Goal: Transaction & Acquisition: Subscribe to service/newsletter

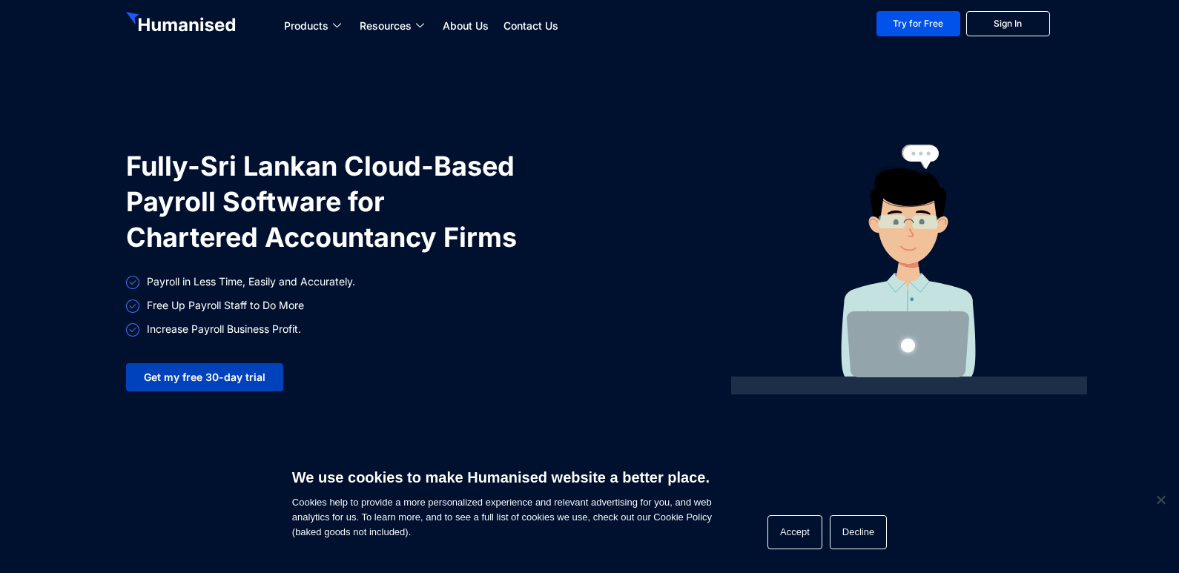
click at [247, 373] on span "Get my free 30-day trial" at bounding box center [205, 377] width 122 height 10
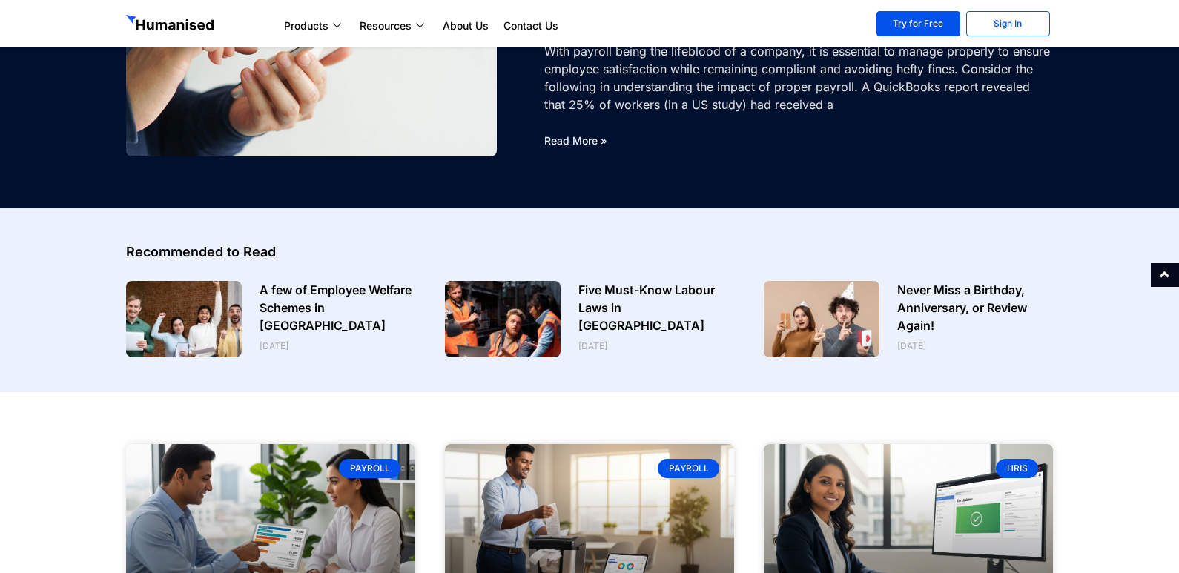
scroll to position [371, 0]
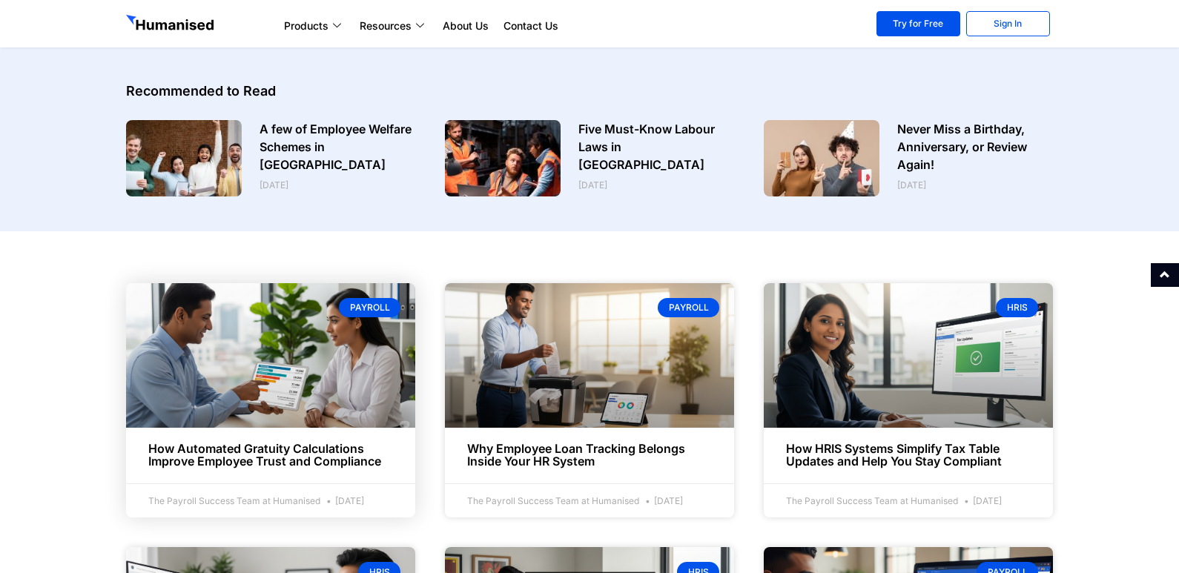
click at [356, 356] on link at bounding box center [270, 355] width 289 height 145
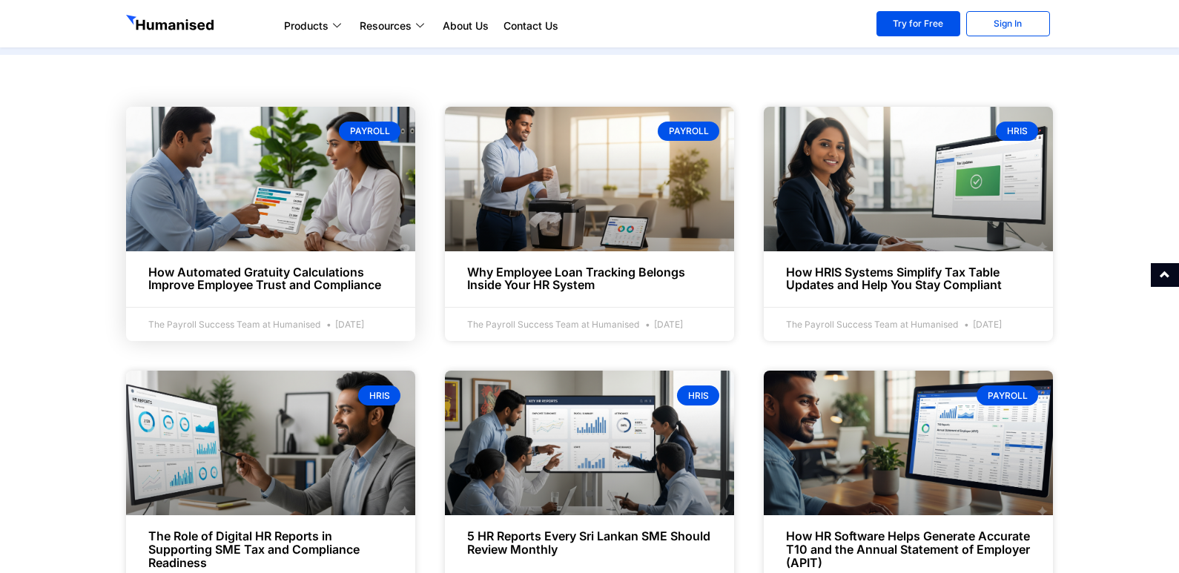
scroll to position [618, 0]
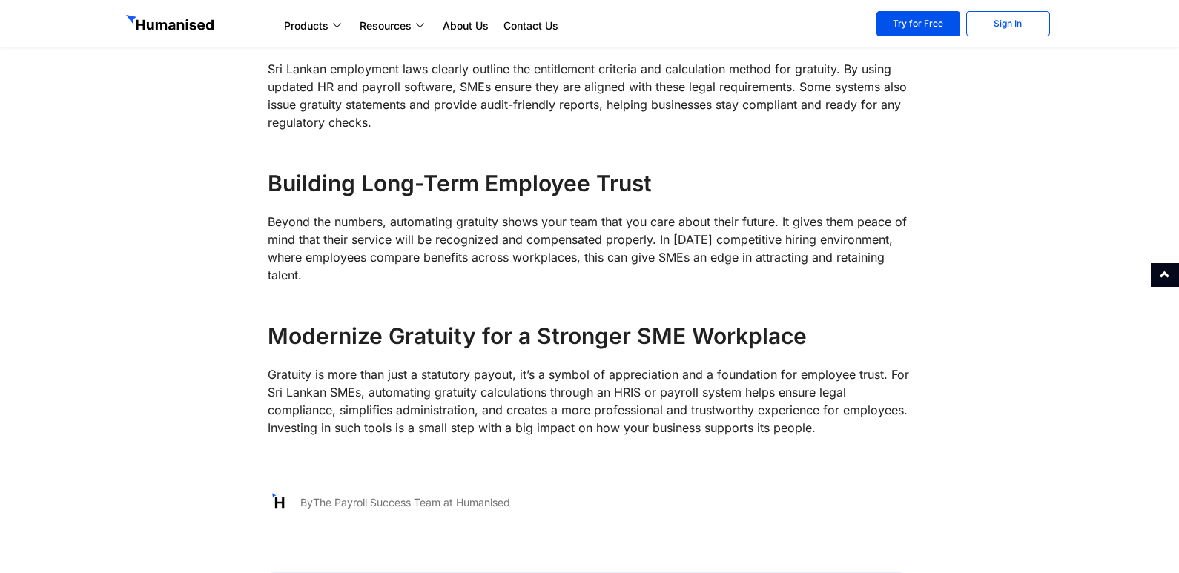
scroll to position [2349, 0]
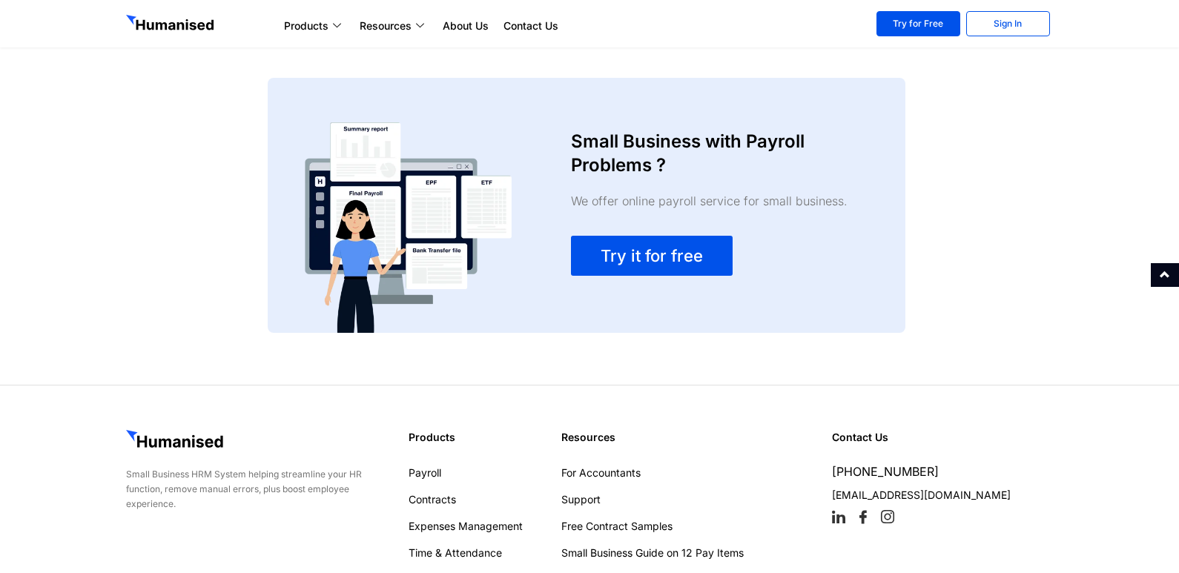
click at [856, 238] on div "Try it for free" at bounding box center [716, 256] width 290 height 40
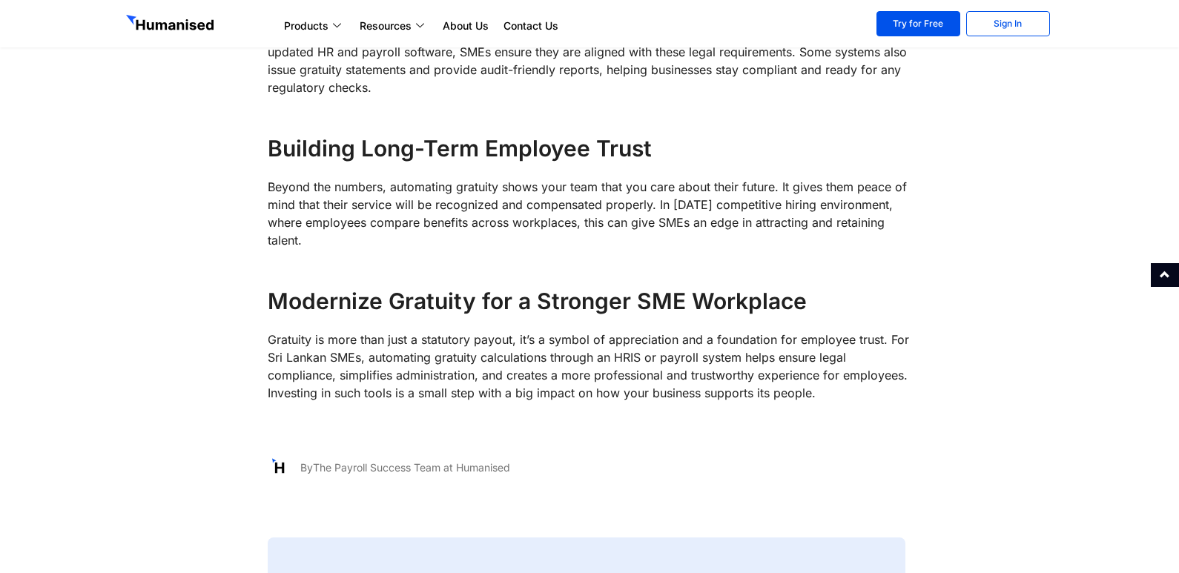
scroll to position [1854, 0]
